Goal: Find specific page/section: Find specific page/section

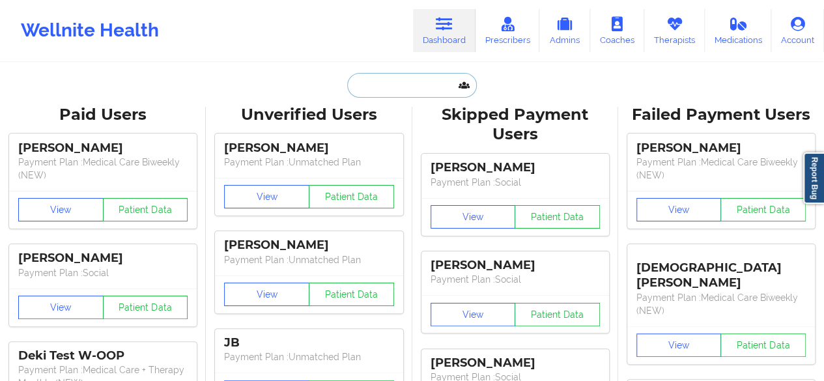
click at [414, 92] on input "text" at bounding box center [411, 85] width 129 height 25
paste input "JADE"
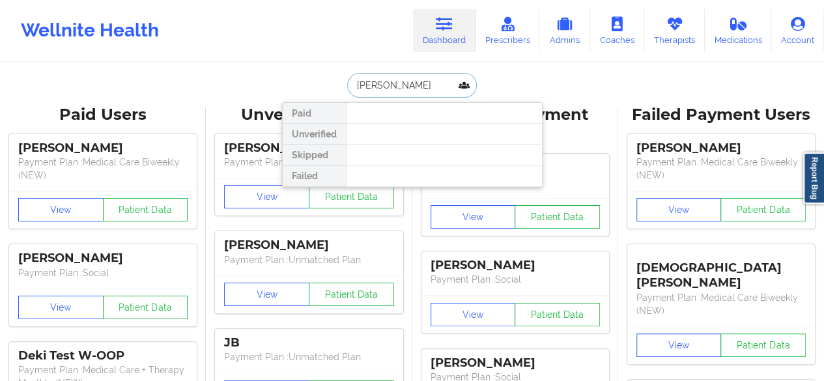
click at [377, 85] on input "[PERSON_NAME]" at bounding box center [411, 85] width 129 height 25
type input "J"
type input "jade"
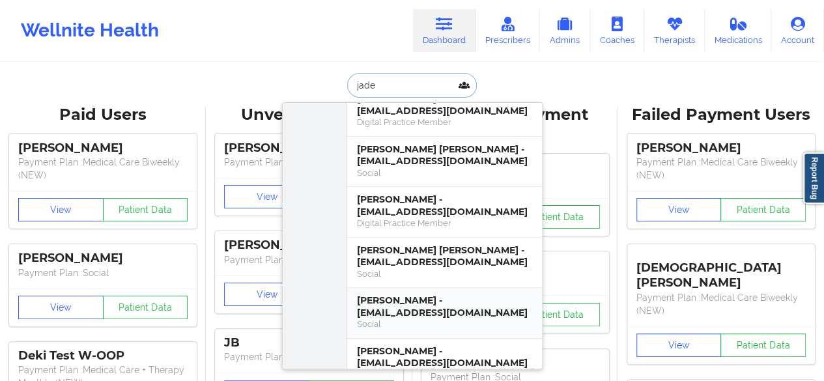
scroll to position [205, 0]
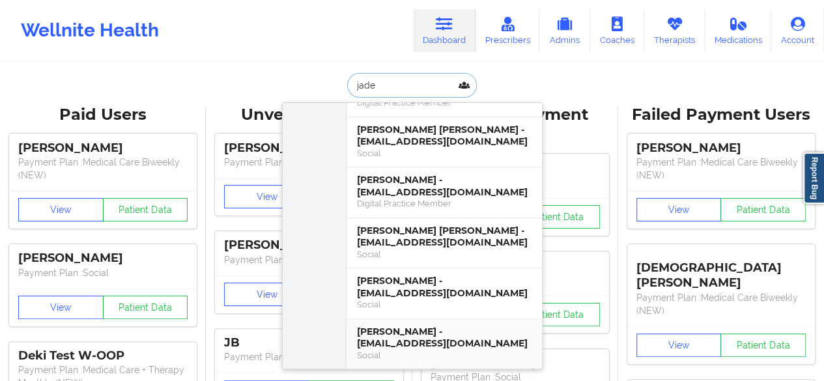
click at [450, 326] on div "[PERSON_NAME] - [EMAIL_ADDRESS][DOMAIN_NAME]" at bounding box center [444, 338] width 175 height 24
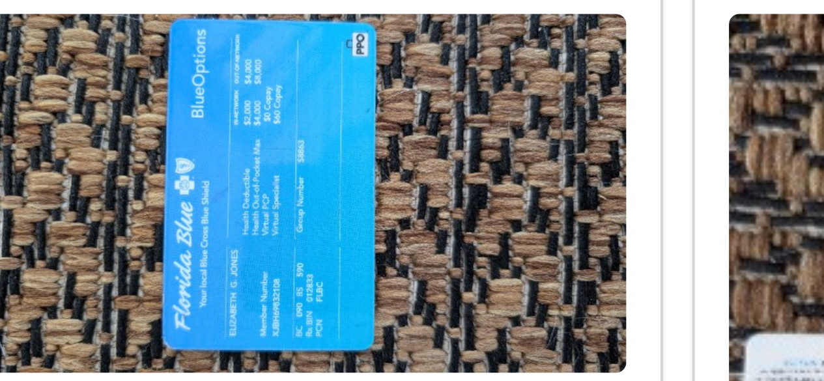
scroll to position [827, 0]
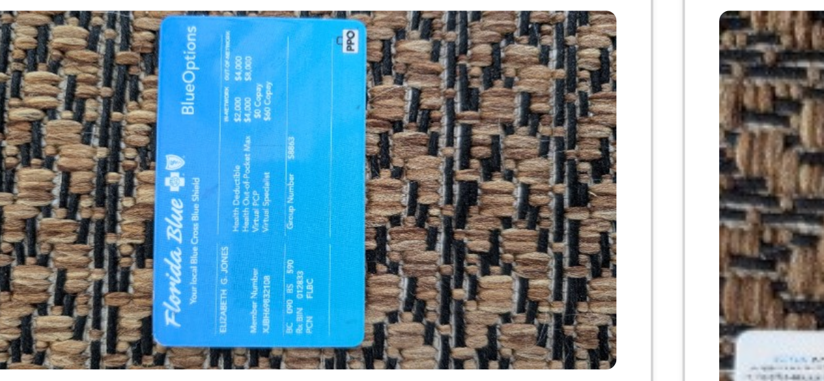
click at [306, 222] on img at bounding box center [285, 219] width 171 height 96
